Goal: Navigation & Orientation: Find specific page/section

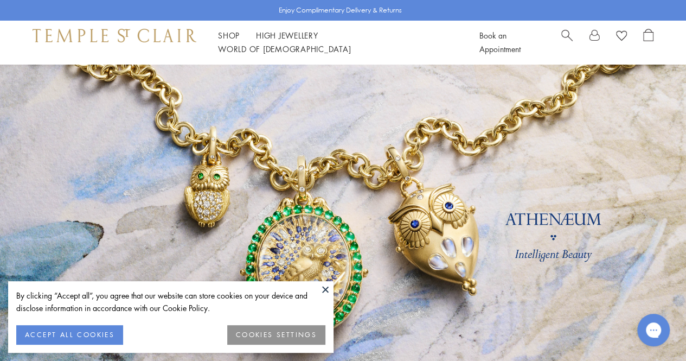
click at [87, 335] on button "ACCEPT ALL COOKIES" at bounding box center [69, 335] width 107 height 20
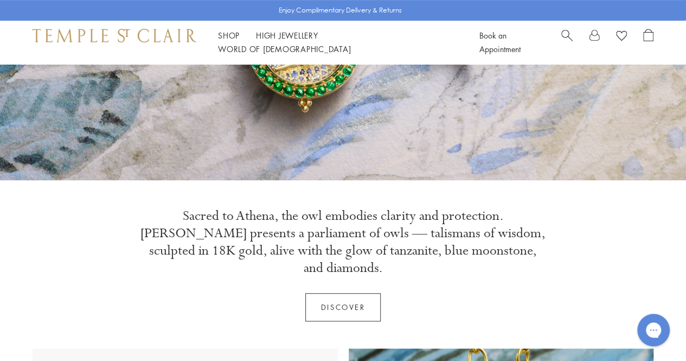
scroll to position [271, 0]
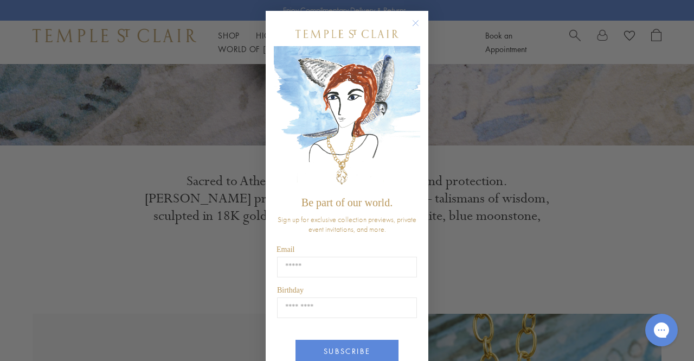
click at [412, 20] on circle "Close dialog" at bounding box center [416, 23] width 13 height 13
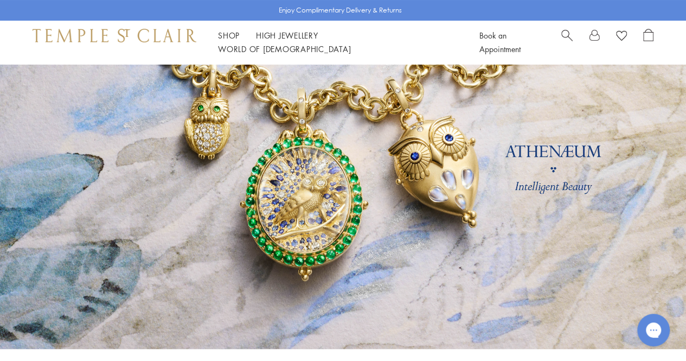
scroll to position [0, 0]
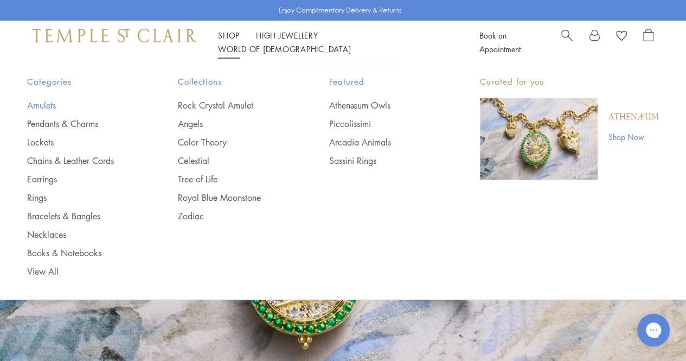
click at [42, 105] on link "Amulets" at bounding box center [80, 105] width 107 height 12
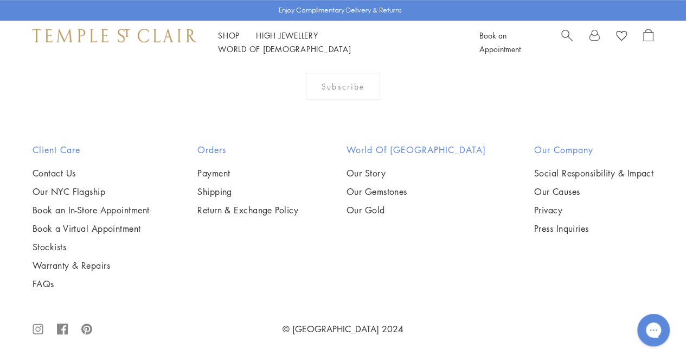
scroll to position [6666, 0]
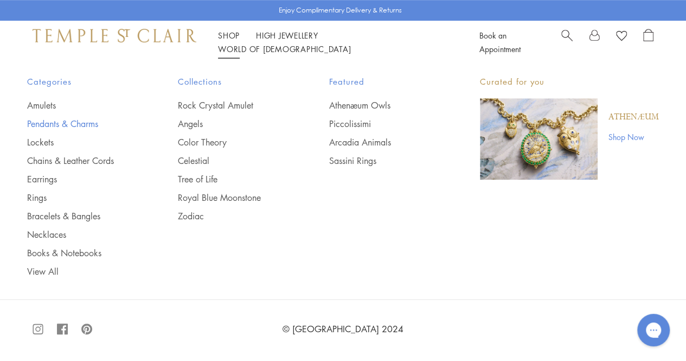
click at [82, 124] on link "Pendants & Charms" at bounding box center [80, 124] width 107 height 12
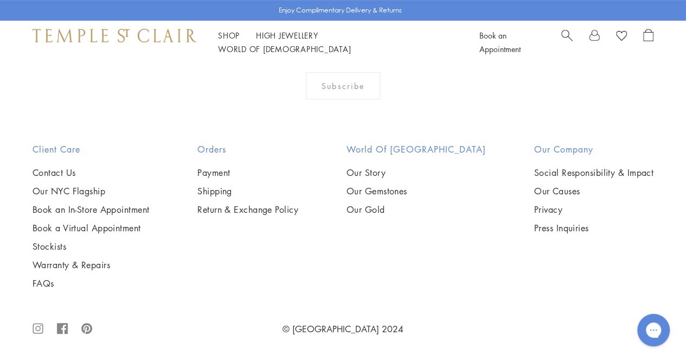
scroll to position [5913, 0]
